Goal: Use online tool/utility: Utilize a website feature to perform a specific function

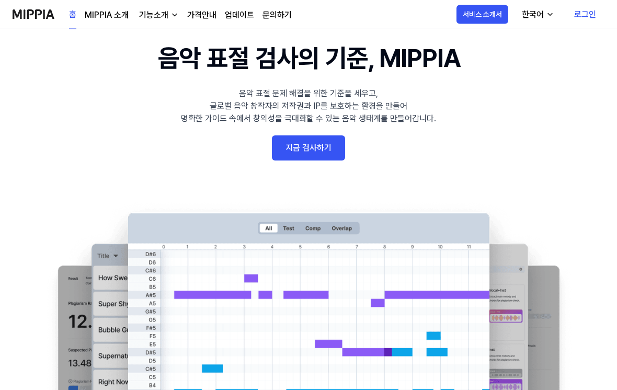
click at [297, 153] on link "지금 검사하기" at bounding box center [308, 148] width 73 height 25
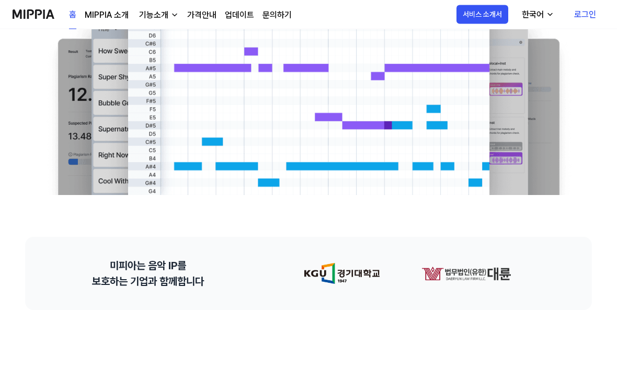
scroll to position [226, 0]
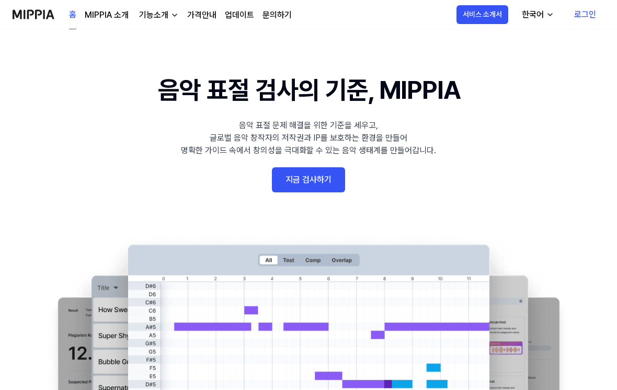
click at [284, 171] on link "지금 검사하기" at bounding box center [308, 179] width 73 height 25
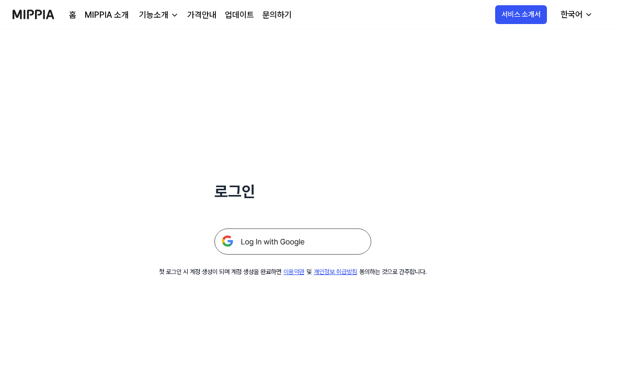
click at [248, 242] on img at bounding box center [292, 241] width 157 height 26
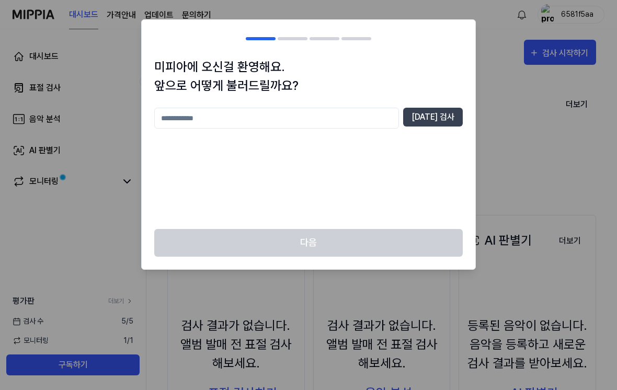
click at [177, 128] on input "text" at bounding box center [276, 118] width 245 height 21
click at [169, 117] on input "text" at bounding box center [276, 118] width 245 height 21
type input "**"
click at [462, 111] on button "[DATE] 검사" at bounding box center [433, 117] width 60 height 19
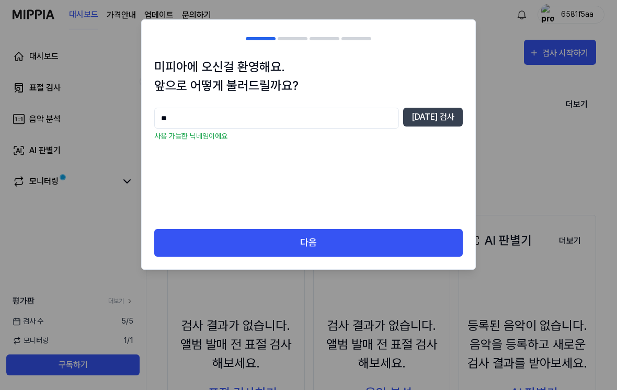
click at [177, 246] on button "다음" at bounding box center [308, 243] width 308 height 28
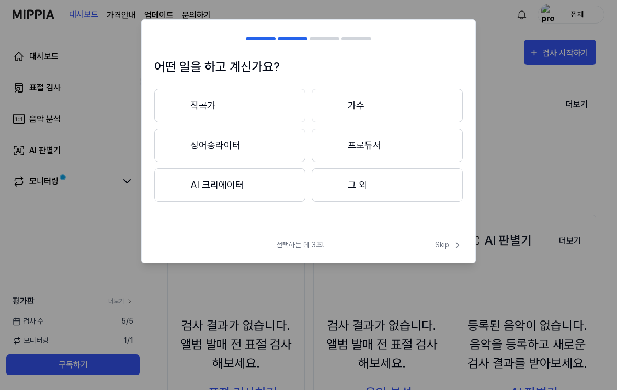
click at [416, 183] on button "그 외" at bounding box center [387, 184] width 151 height 33
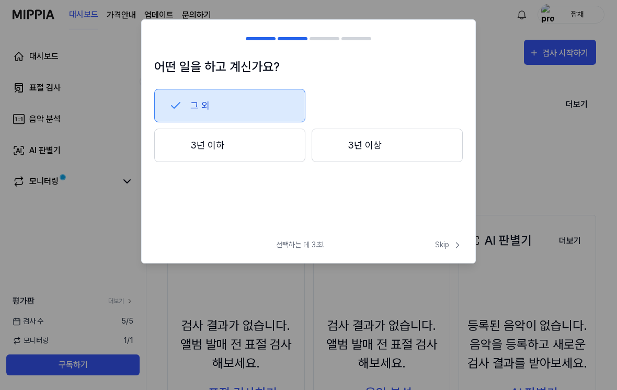
click at [183, 145] on button "3년 이하" at bounding box center [229, 145] width 151 height 33
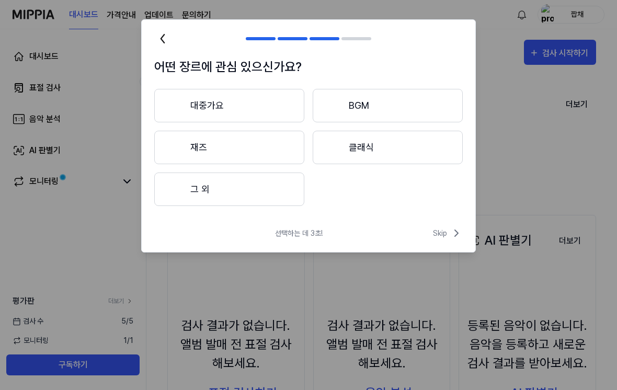
click at [168, 113] on button "대중가요" at bounding box center [229, 105] width 150 height 33
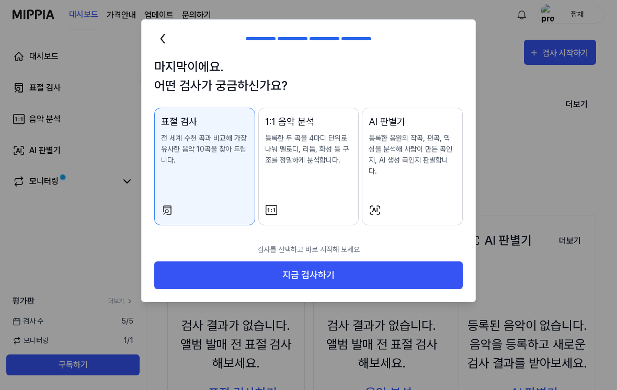
click at [183, 268] on button "지금 검사하기" at bounding box center [308, 275] width 308 height 28
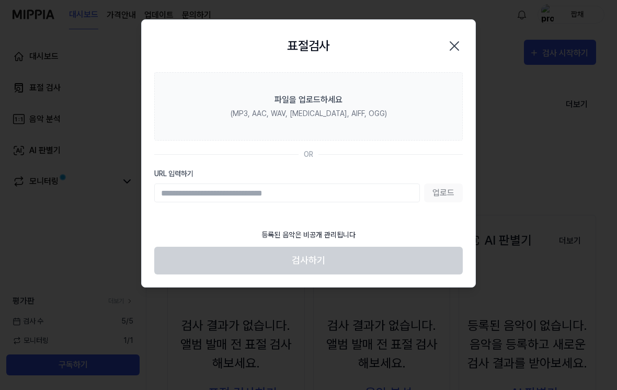
click at [523, 152] on div at bounding box center [308, 195] width 617 height 390
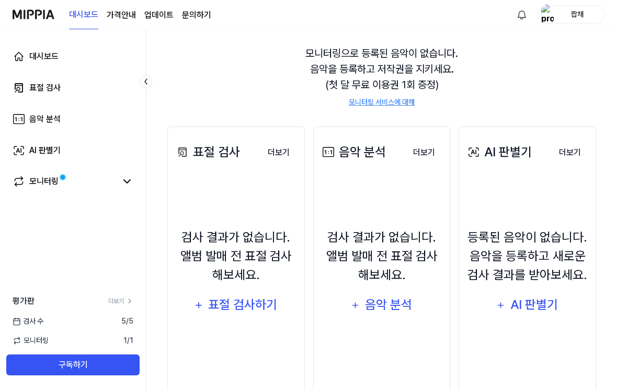
scroll to position [89, 0]
